Goal: Find specific page/section: Find specific page/section

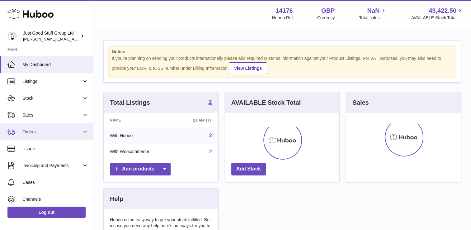
click at [37, 130] on span "Orders" at bounding box center [51, 132] width 59 height 6
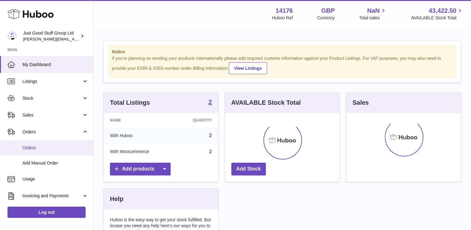
click at [32, 149] on span "Orders" at bounding box center [55, 148] width 66 height 6
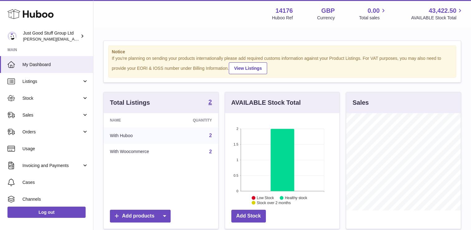
scroll to position [97, 115]
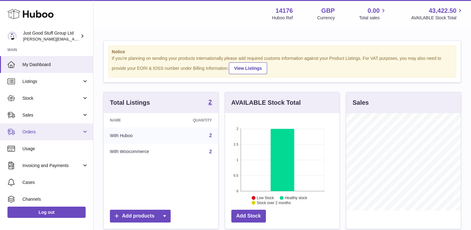
click at [38, 132] on span "Orders" at bounding box center [51, 132] width 59 height 6
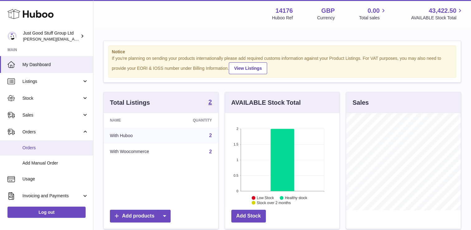
click at [46, 144] on link "Orders" at bounding box center [46, 147] width 93 height 15
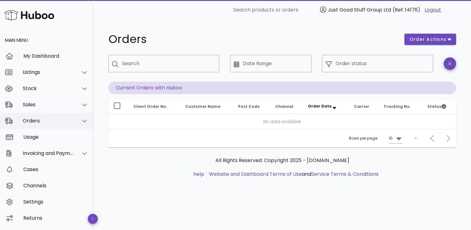
click at [55, 122] on div "Orders" at bounding box center [48, 121] width 51 height 6
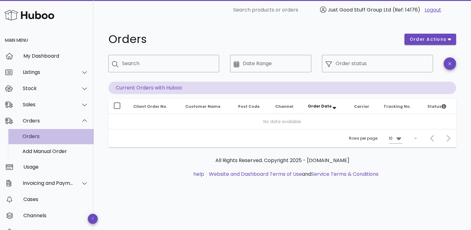
click at [44, 135] on div "Orders" at bounding box center [55, 136] width 66 height 6
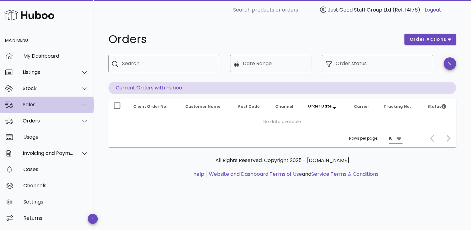
click at [68, 106] on div "Sales" at bounding box center [48, 104] width 51 height 6
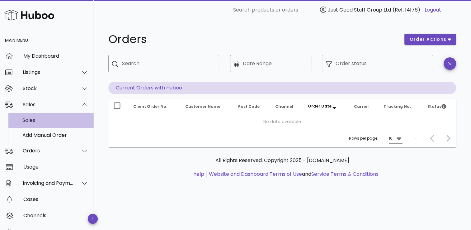
click at [38, 120] on div "Sales" at bounding box center [55, 120] width 66 height 6
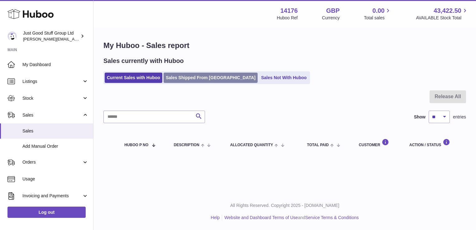
click at [202, 75] on link "Sales Shipped From Huboo" at bounding box center [210, 78] width 94 height 10
